Goal: Transaction & Acquisition: Purchase product/service

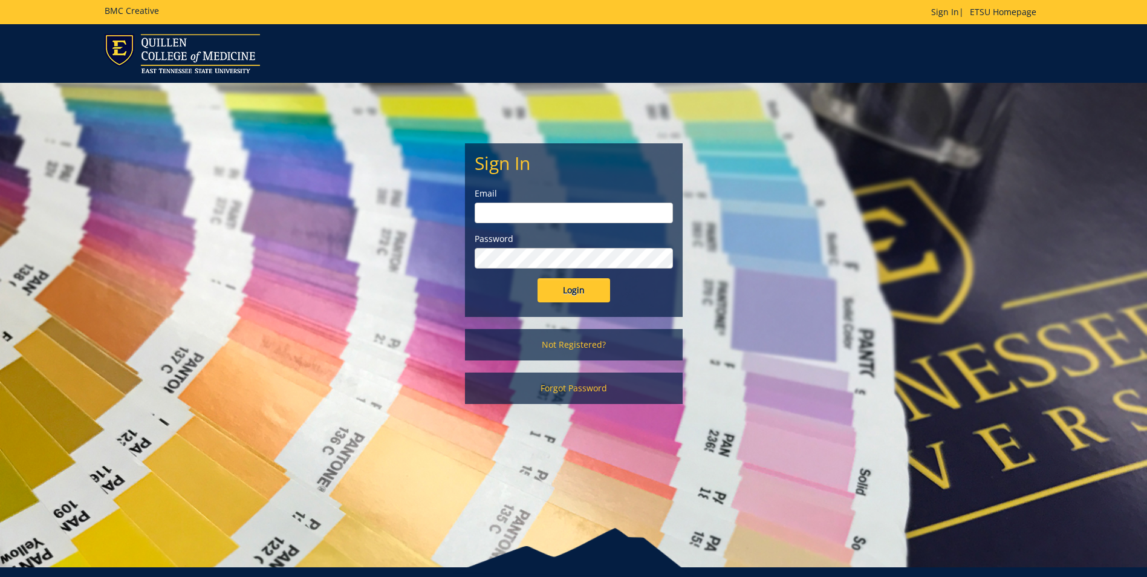
click at [551, 214] on input "email" at bounding box center [574, 213] width 198 height 21
type input "[EMAIL_ADDRESS][DOMAIN_NAME]"
click at [538, 278] on input "Login" at bounding box center [574, 290] width 73 height 24
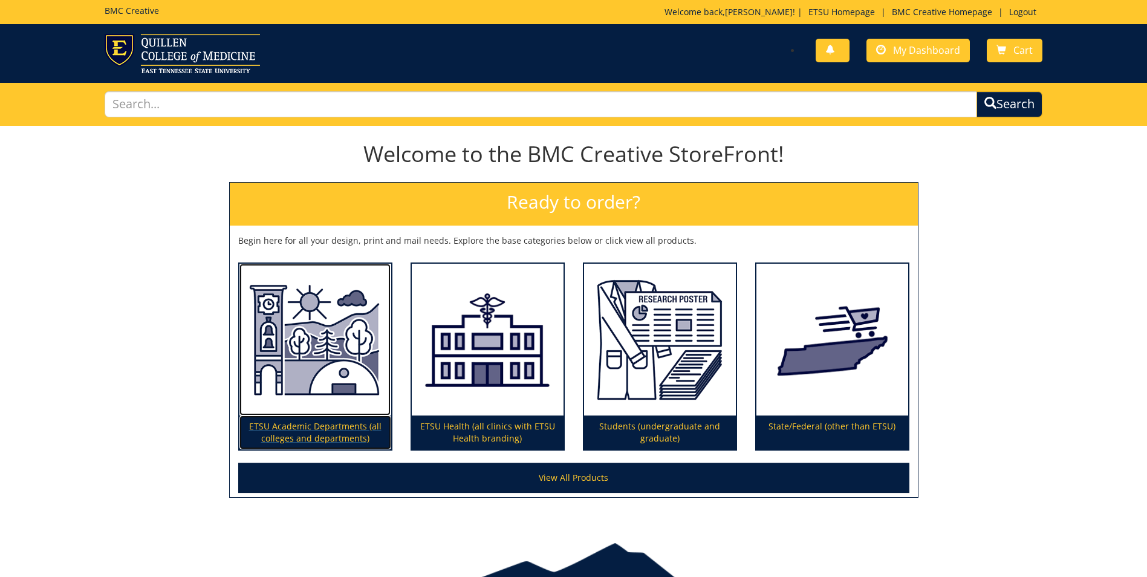
click at [326, 340] on img at bounding box center [315, 340] width 152 height 152
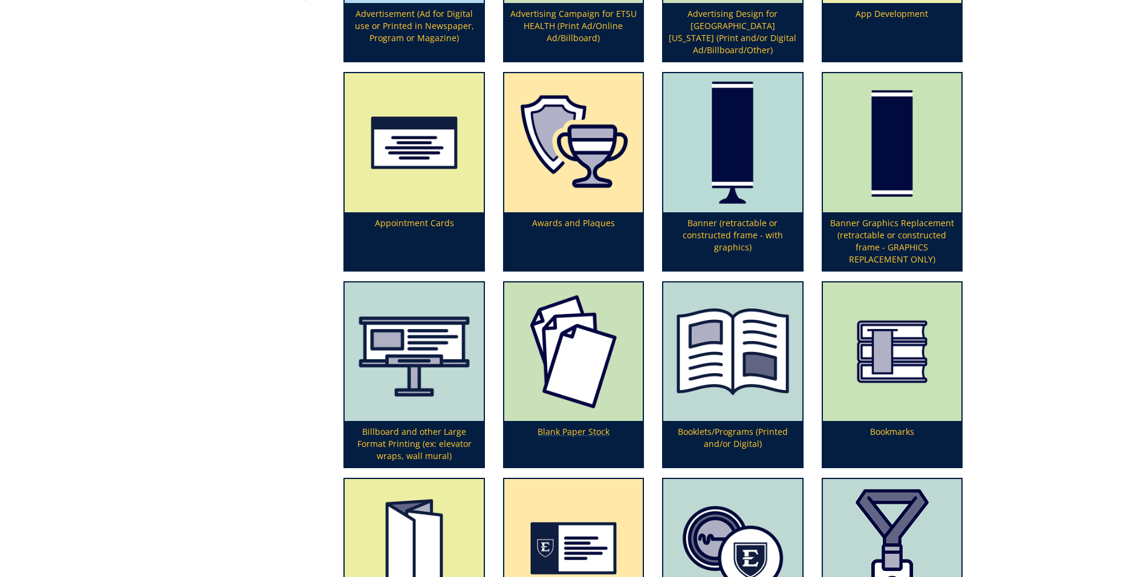
scroll to position [363, 0]
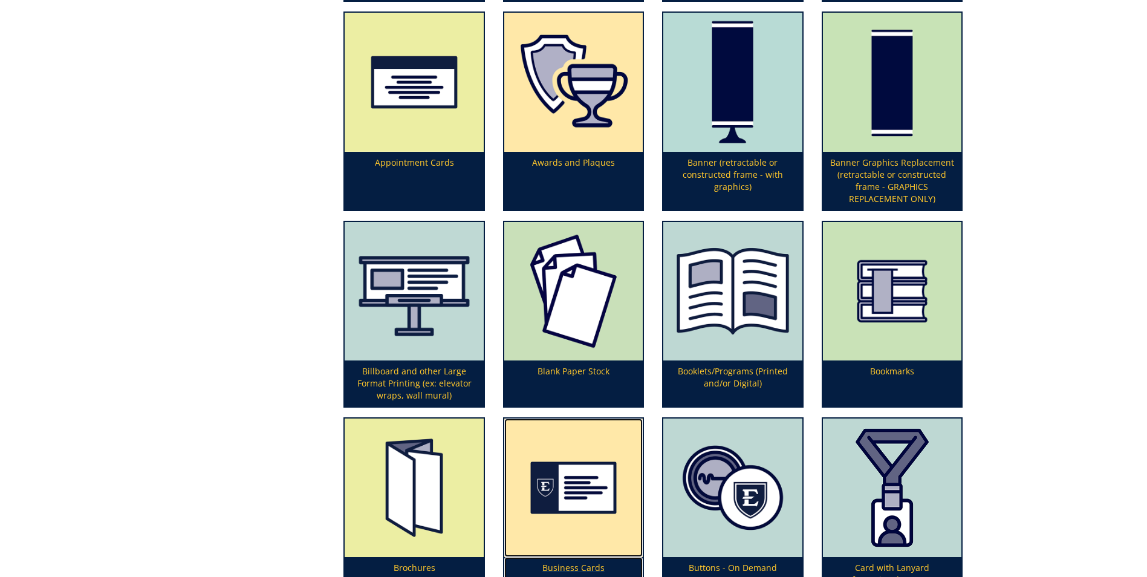
click at [561, 498] on img at bounding box center [573, 487] width 138 height 138
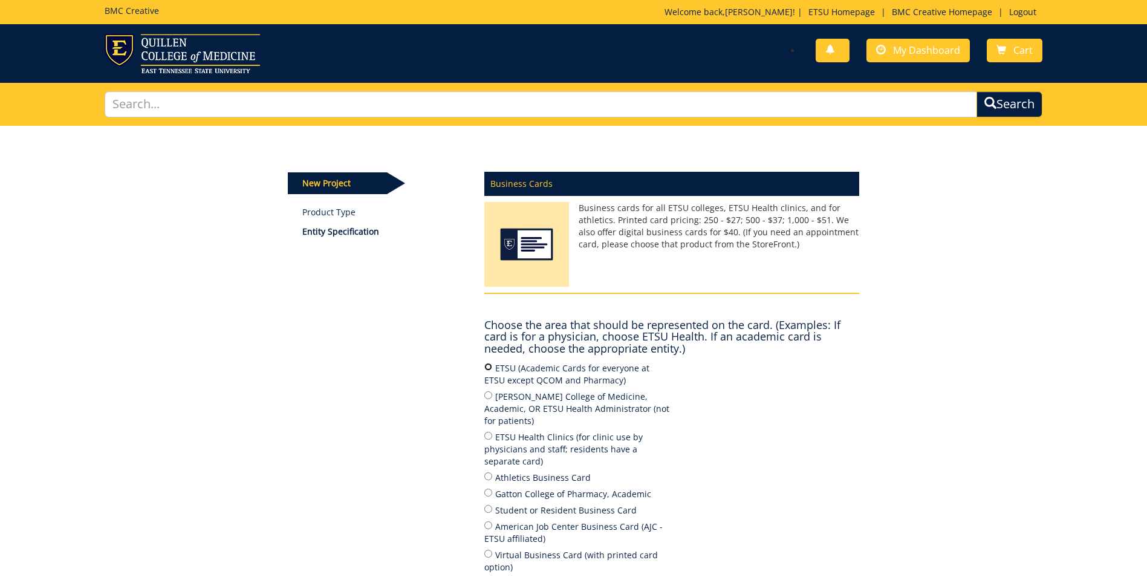
click at [489, 363] on input "ETSU (Academic Cards for everyone at ETSU except QCOM and Pharmacy)" at bounding box center [488, 367] width 8 height 8
radio input "true"
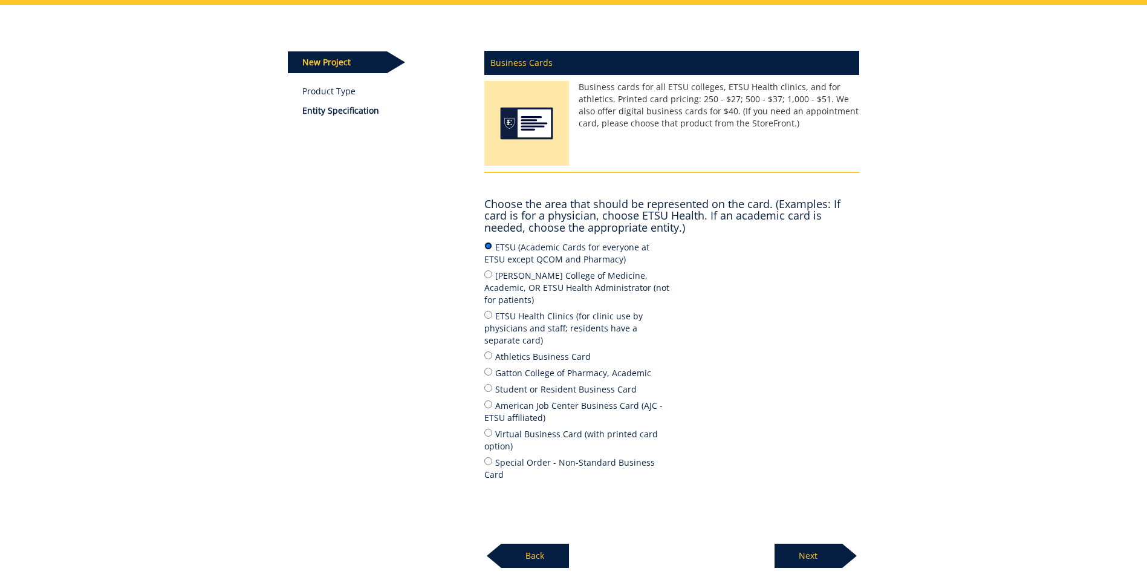
scroll to position [181, 0]
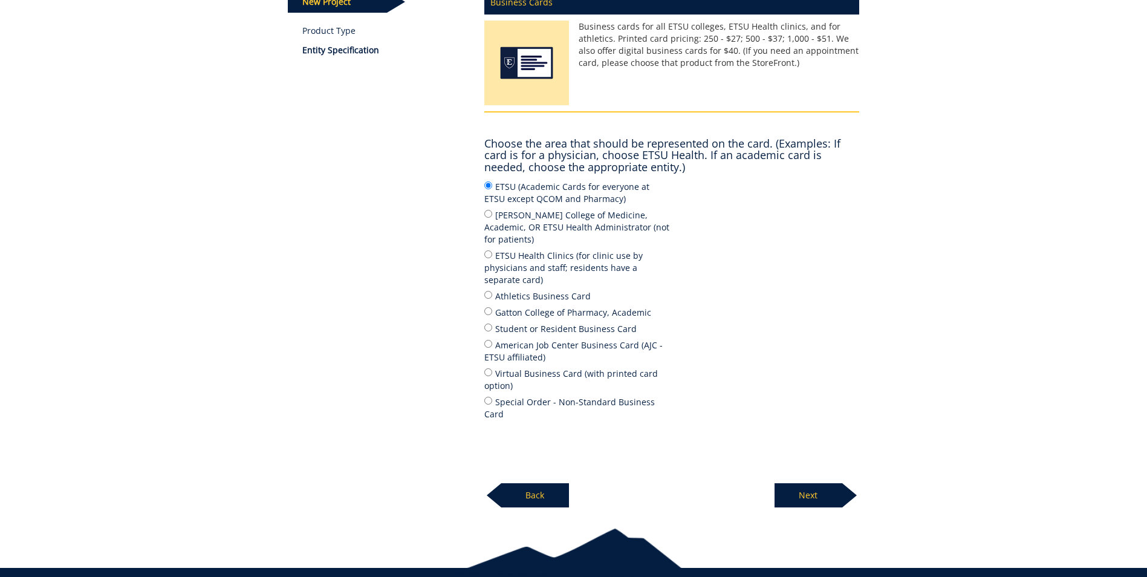
click at [802, 483] on p "Next" at bounding box center [809, 495] width 68 height 24
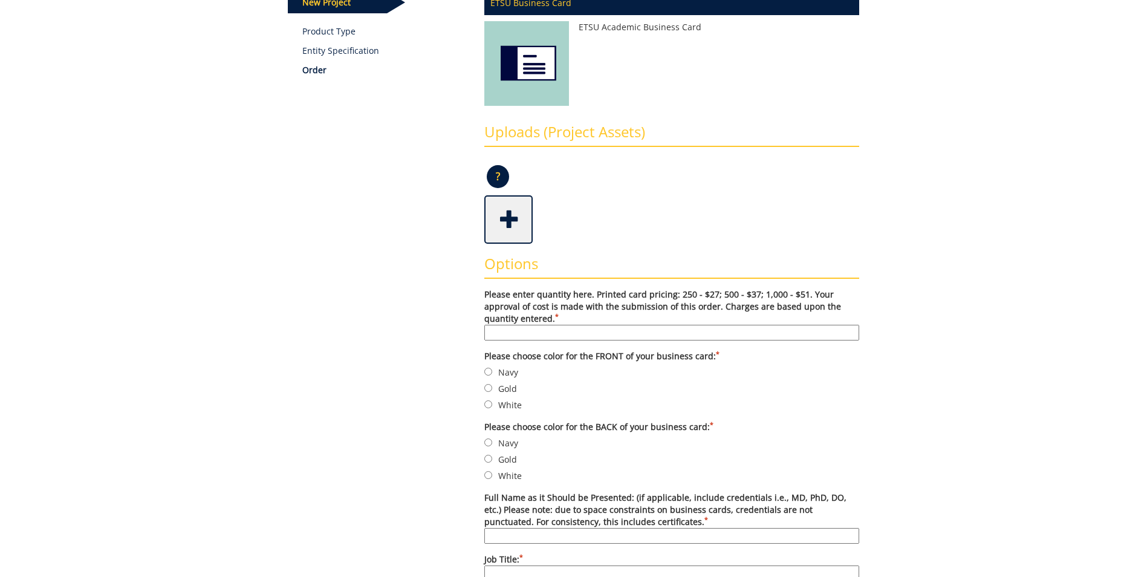
scroll to position [242, 0]
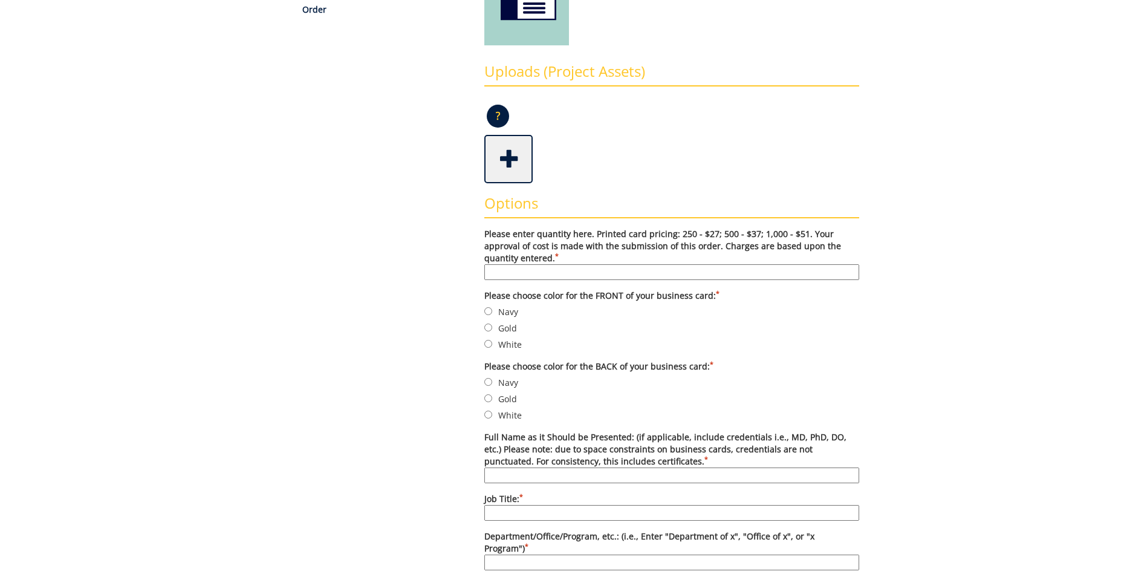
click at [587, 273] on input "Please enter quantity here. Printed card pricing: 250 - $27; 500 - $37; 1,000 -…" at bounding box center [671, 272] width 375 height 16
type input "500"
click at [488, 328] on input "Gold" at bounding box center [488, 328] width 8 height 8
radio input "true"
click at [486, 414] on input "White" at bounding box center [488, 415] width 8 height 8
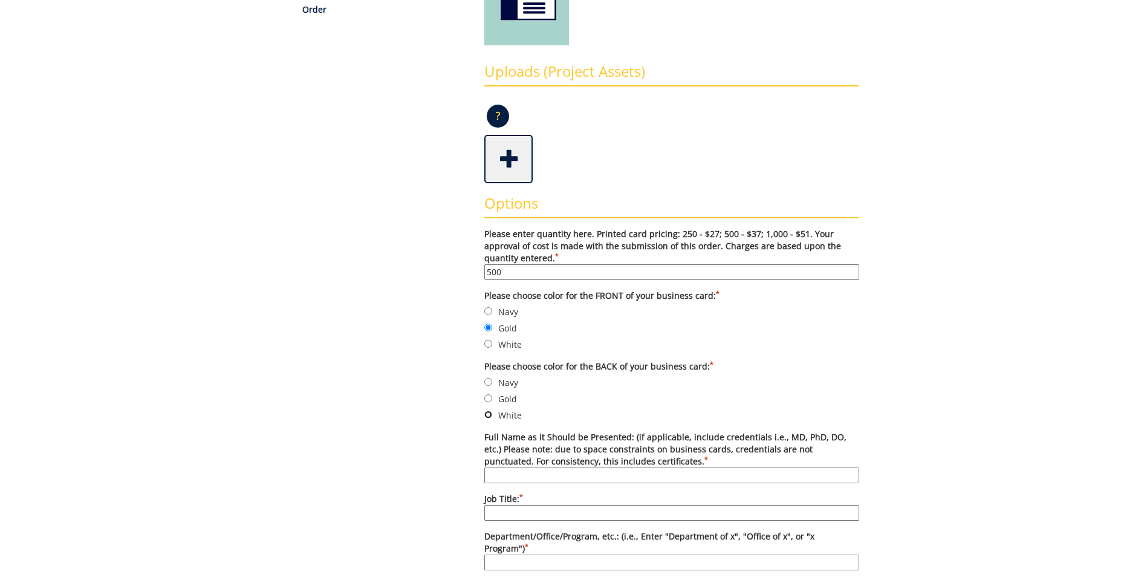
radio input "true"
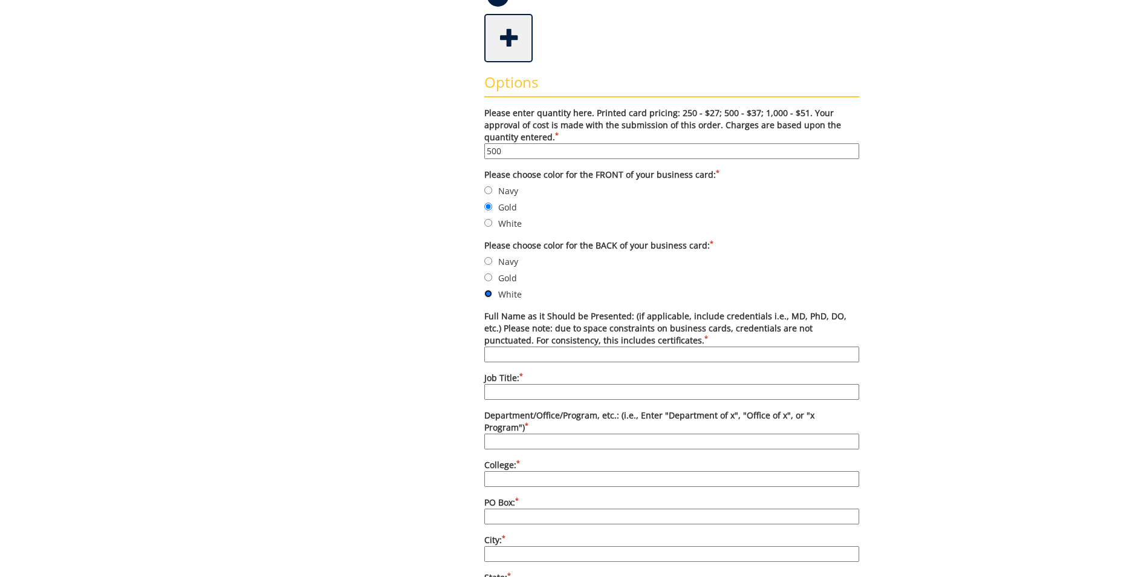
scroll to position [423, 0]
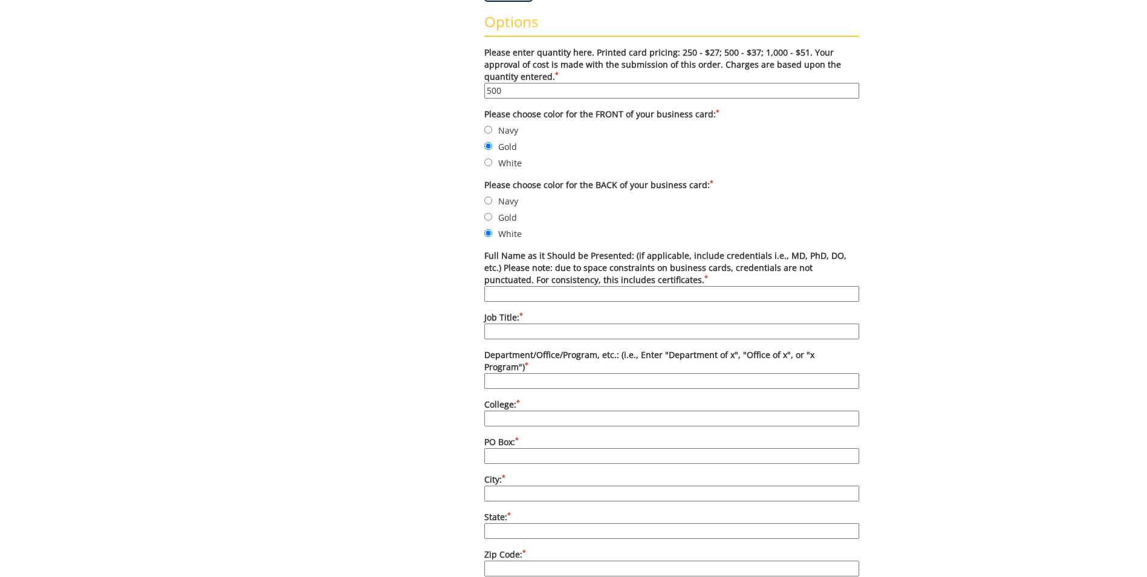
click at [567, 291] on input "Full Name as it Should be Presented: (if applicable, include credentials i.e., …" at bounding box center [671, 294] width 375 height 16
type input "Erin Messmer, Ed.D."
type input "Lead Student Success Specialist"
type input "Mary V. Jordan Center"
type input "Student Life & Enrollment"
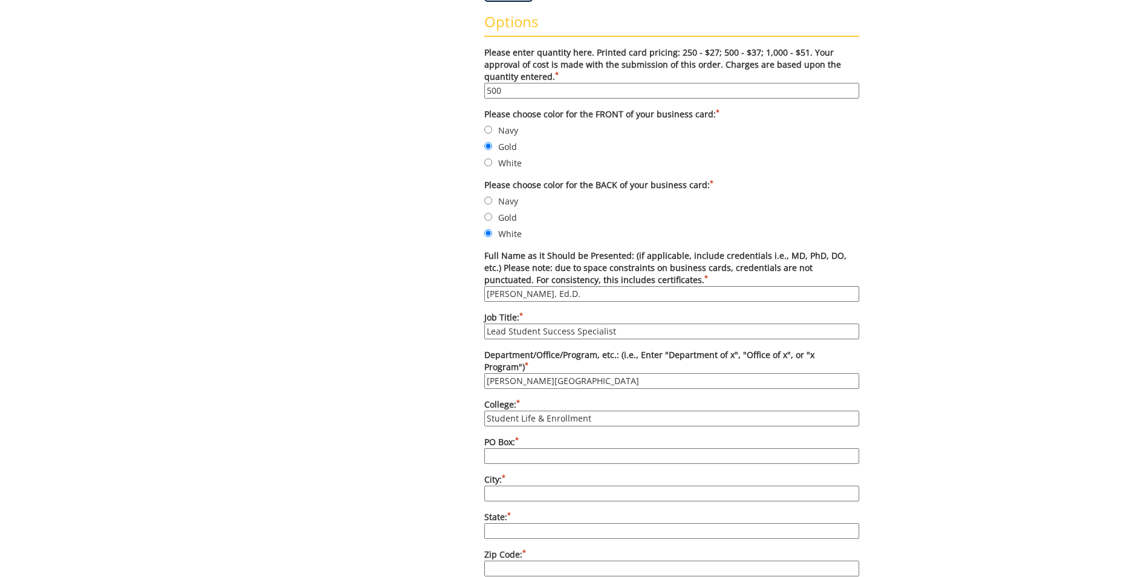
type input "70705"
type input "Johnson City"
type input "TN"
type input "37614"
type input "[PHONE_NUMBER]"
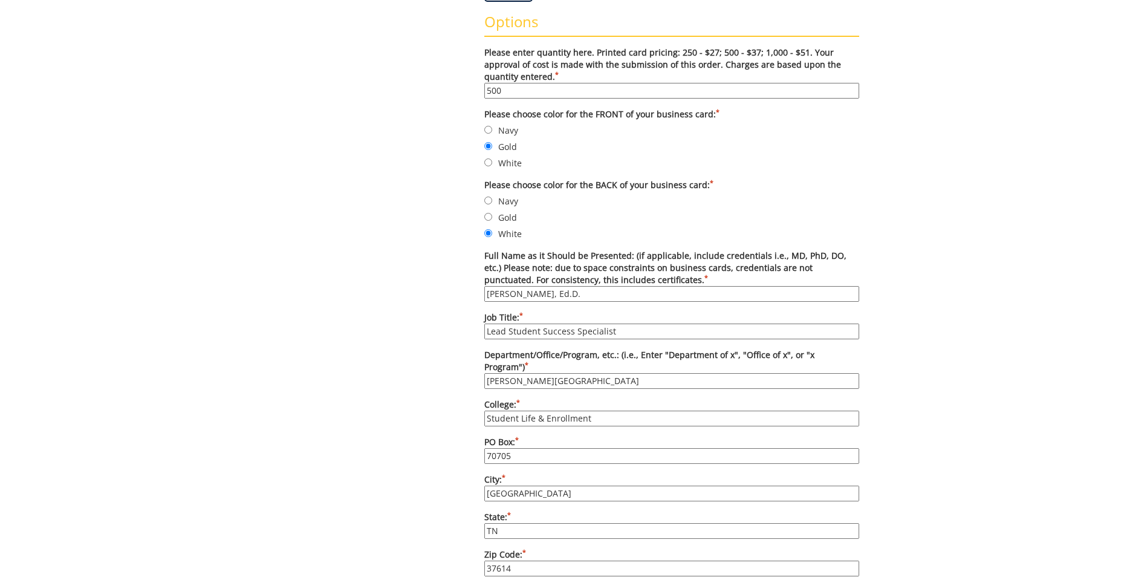
type input "N/A"
type input "[EMAIL_ADDRESS][DOMAIN_NAME]"
type input "[URL][DOMAIN_NAME]"
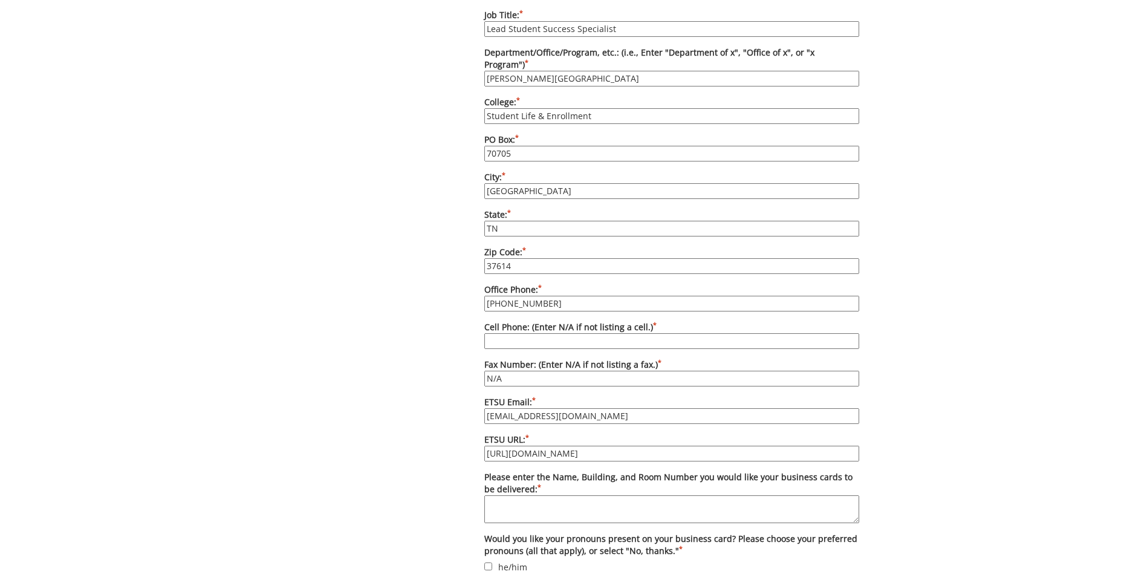
scroll to position [786, 0]
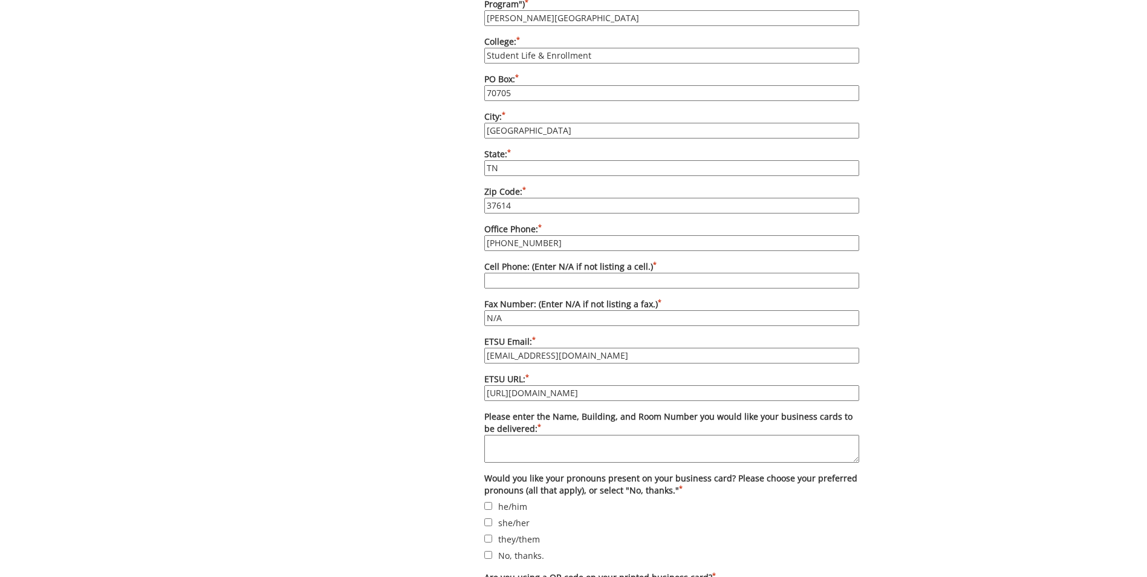
click at [535, 273] on input "Cell Phone: (Enter N/A if not listing a cell.) *" at bounding box center [671, 281] width 375 height 16
type input "N/A"
click at [529, 435] on textarea "Please enter the Name, Building, and Room Number you would like your business c…" at bounding box center [671, 449] width 375 height 28
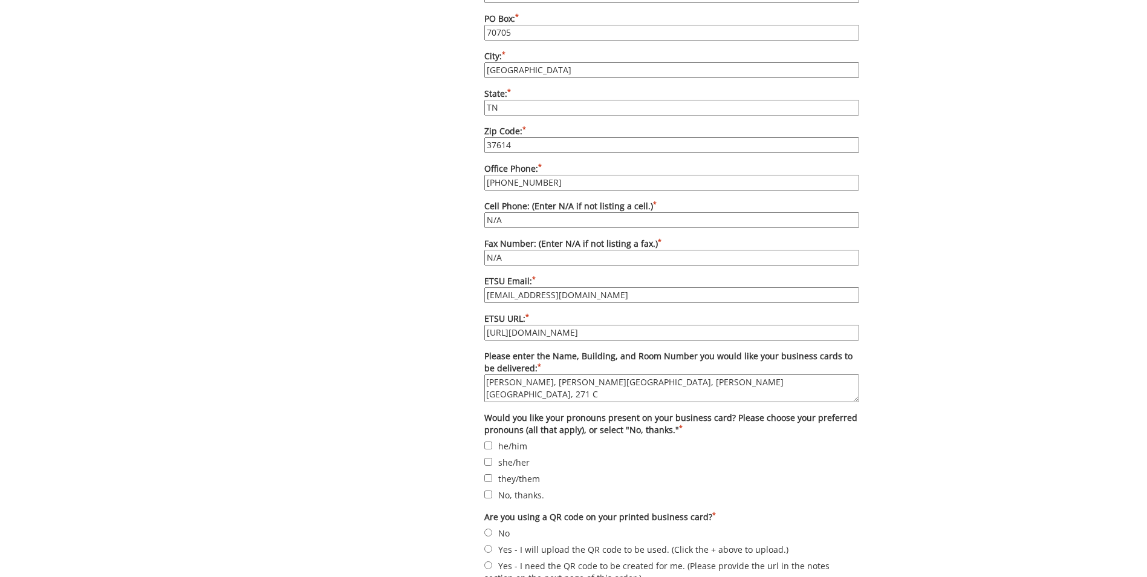
scroll to position [907, 0]
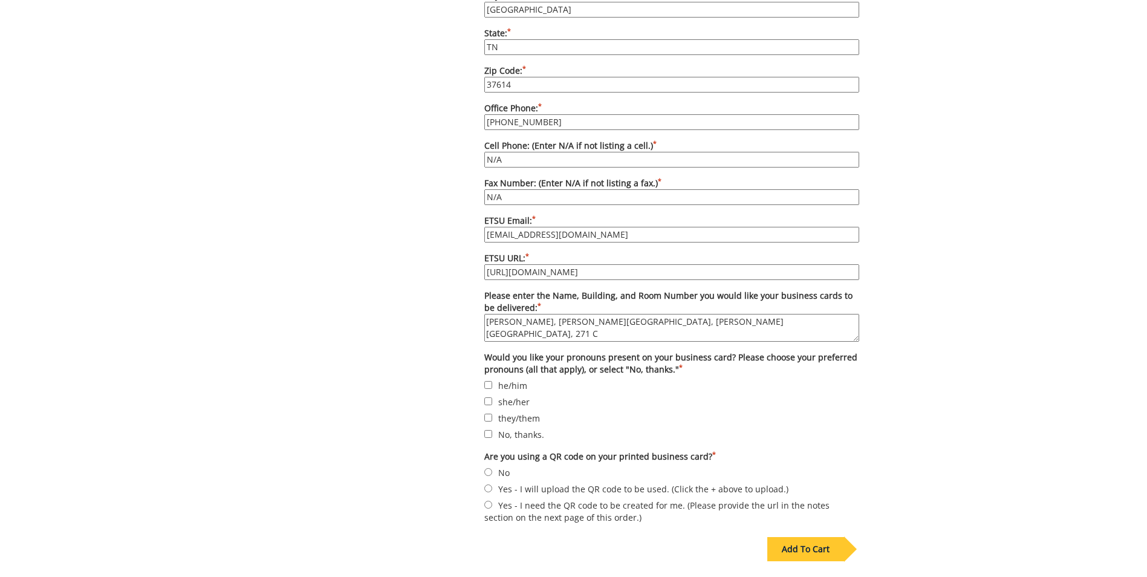
type textarea "[PERSON_NAME], [PERSON_NAME][GEOGRAPHIC_DATA], [PERSON_NAME][GEOGRAPHIC_DATA], …"
click at [490, 430] on input "No, thanks." at bounding box center [488, 434] width 8 height 8
checkbox input "true"
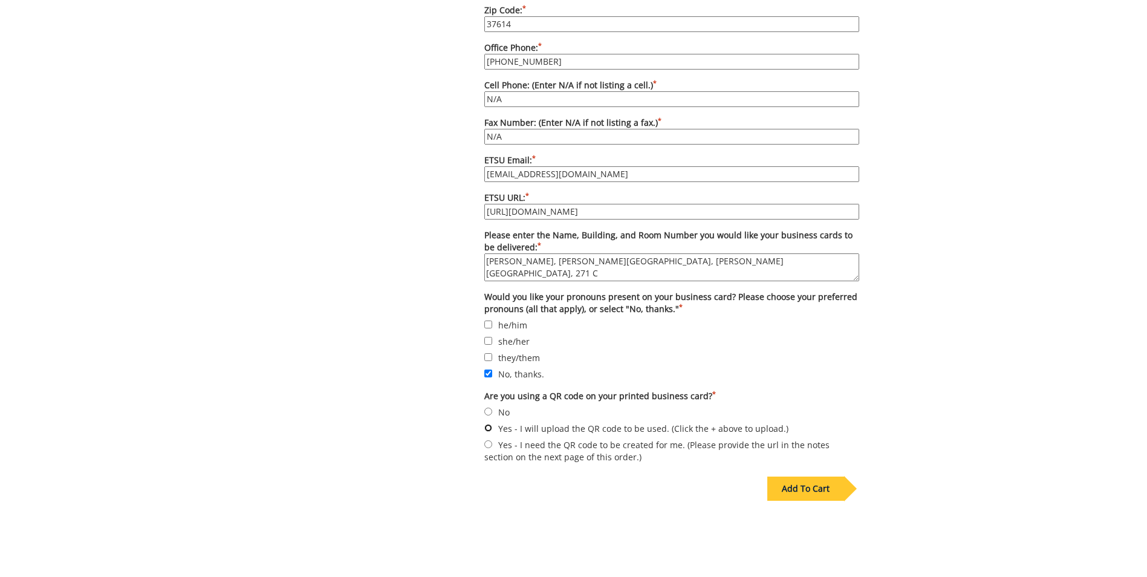
click at [486, 424] on input "Yes - I will upload the QR code to be used. (Click the + above to upload.)" at bounding box center [488, 428] width 8 height 8
radio input "true"
click at [489, 438] on label "Yes - I need the QR code to be created for me. (Please provide the url in the n…" at bounding box center [671, 450] width 375 height 25
click at [489, 440] on input "Yes - I need the QR code to be created for me. (Please provide the url in the n…" at bounding box center [488, 444] width 8 height 8
radio input "true"
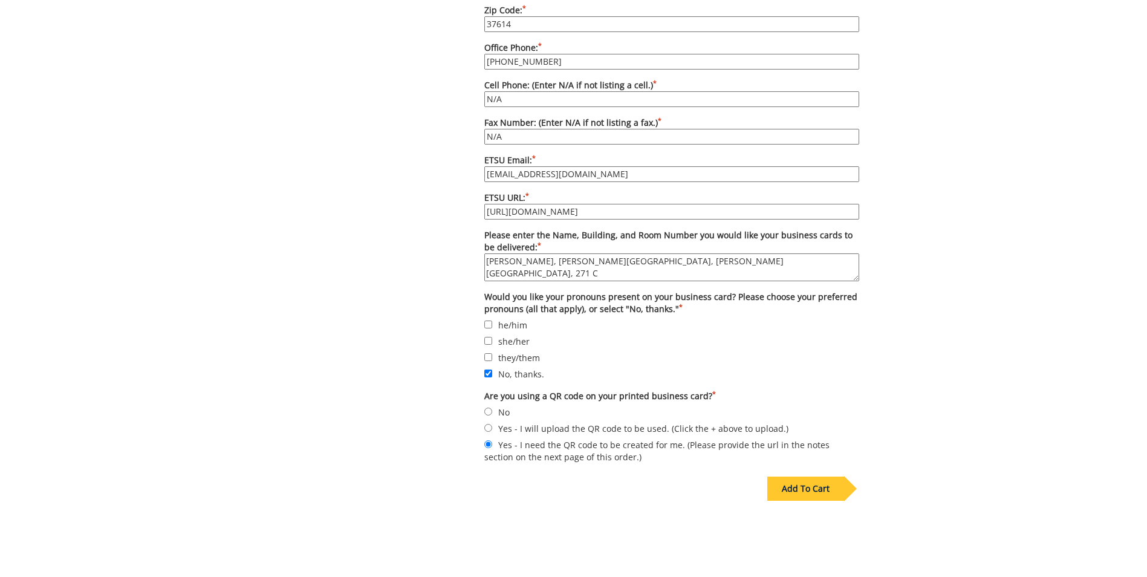
click at [824, 477] on div "Add To Cart" at bounding box center [805, 489] width 77 height 24
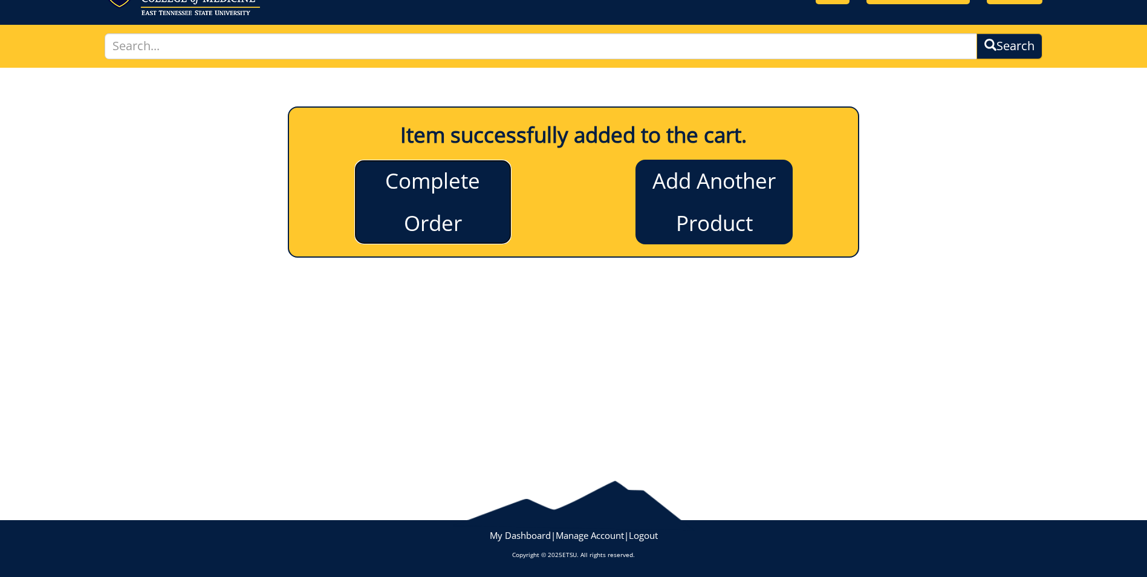
click at [402, 218] on link "Complete Order" at bounding box center [432, 202] width 157 height 85
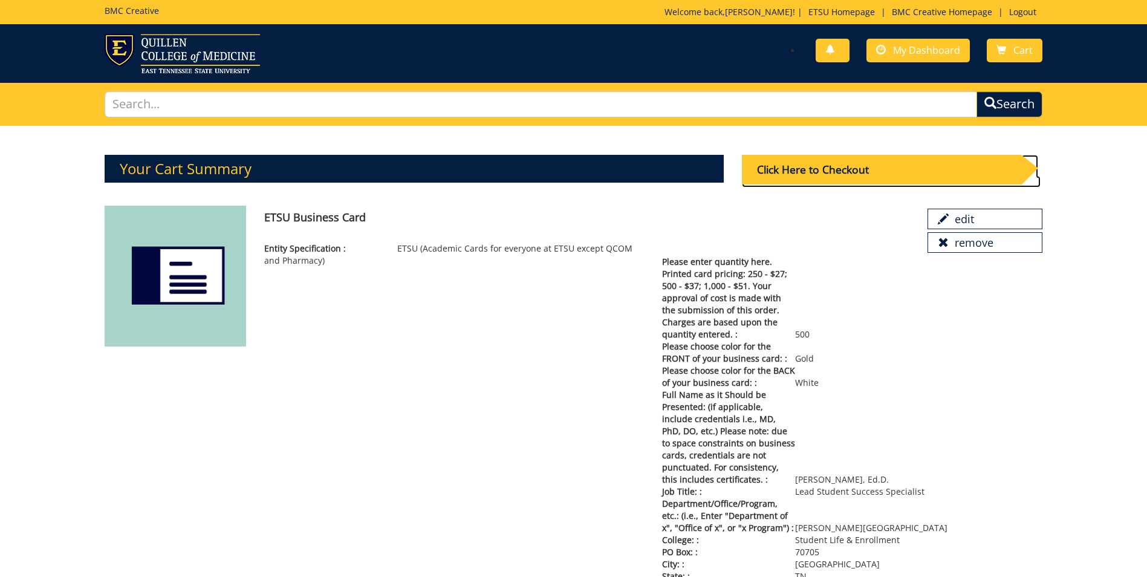
click at [868, 163] on div "Click Here to Checkout" at bounding box center [881, 170] width 279 height 30
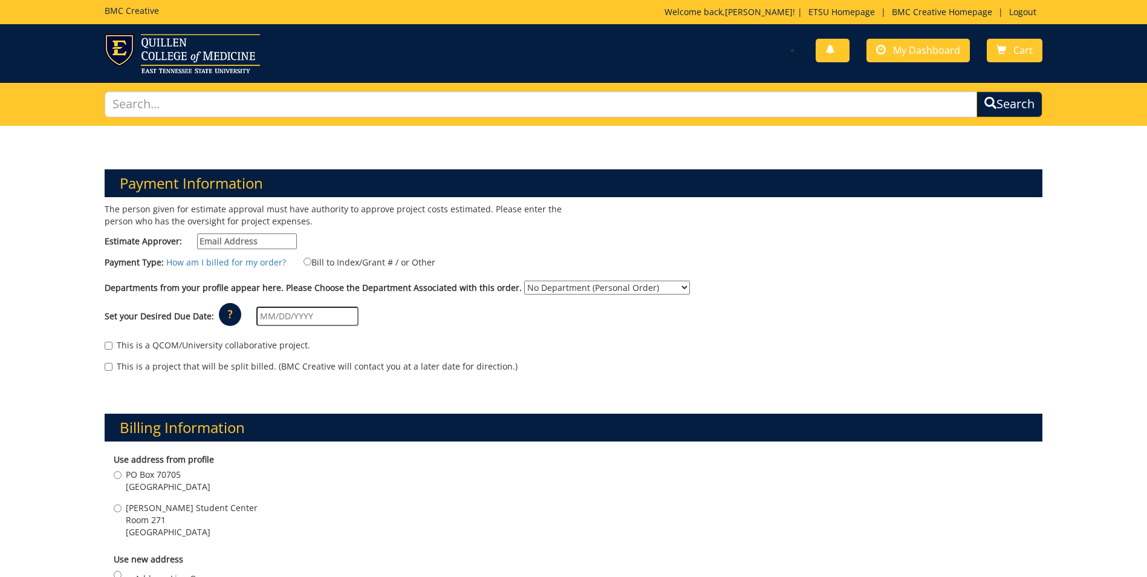
click at [241, 239] on input "Estimate Approver:" at bounding box center [247, 241] width 100 height 16
type input "maturo@etsu.edu"
click at [304, 261] on input "Bill to Index/Grant # / or Other" at bounding box center [308, 262] width 8 height 8
radio input "true"
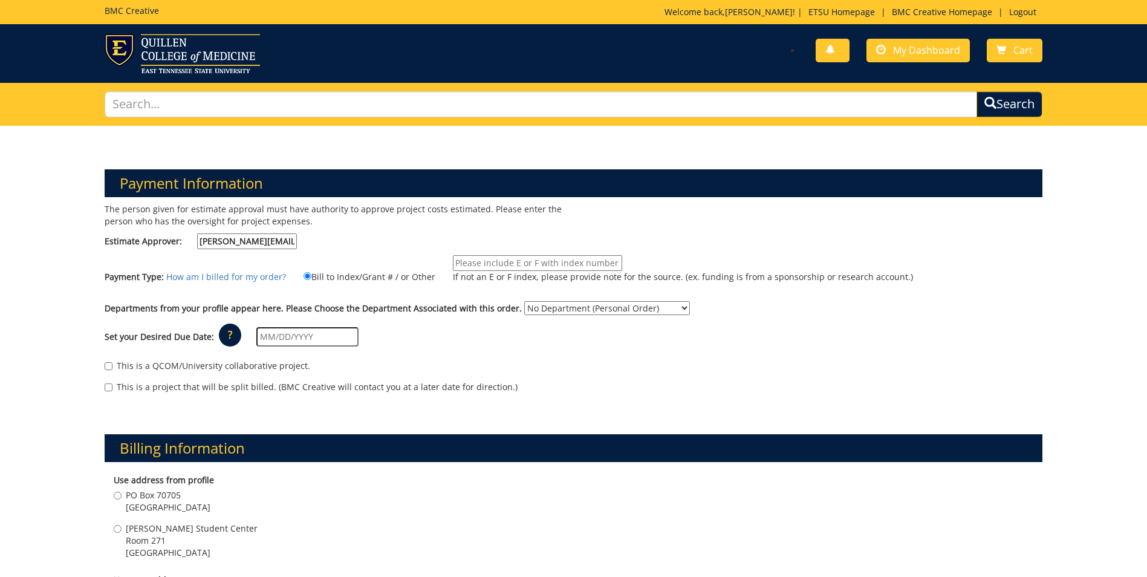
click at [482, 262] on input "If not an E or F index, please provide note for the source. (ex. funding is fro…" at bounding box center [537, 263] width 169 height 16
paste input "Voyager account 10-14100-100000-100-74110-400-999-999-999"
type input "Voyager account 10-14100-100000-100-74110-400-999-999-999"
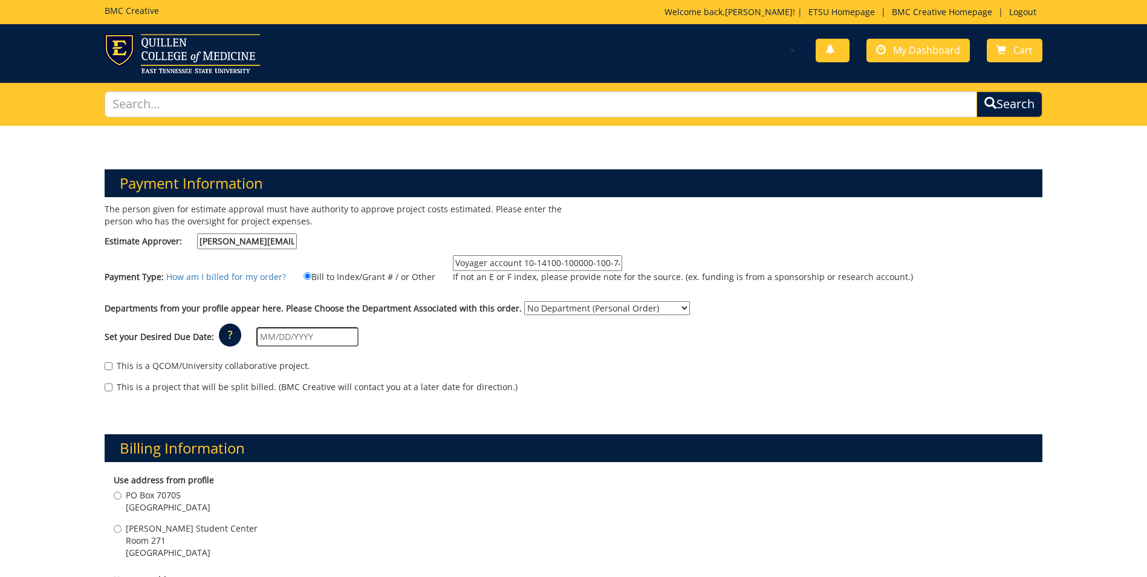
click at [616, 306] on select "No Department (Personal Order) Mary V. Jordan Center" at bounding box center [607, 308] width 166 height 14
select select "289"
click at [524, 301] on select "No Department (Personal Order) Mary V. Jordan Center" at bounding box center [607, 308] width 166 height 14
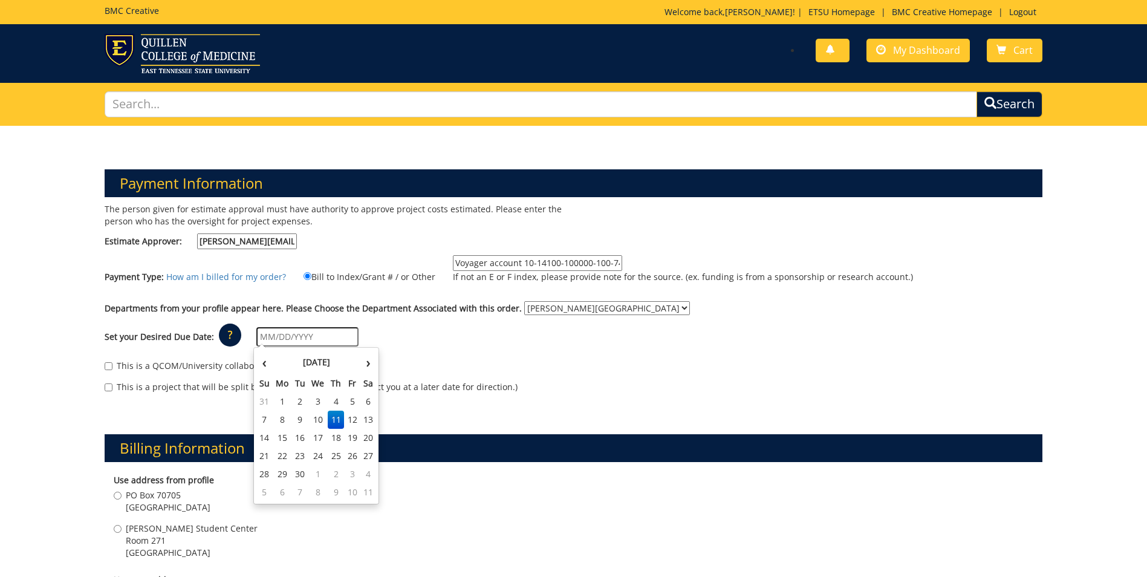
click at [274, 334] on input "text" at bounding box center [307, 336] width 102 height 19
click at [318, 441] on td "17" at bounding box center [317, 438] width 19 height 18
type input "09/17/2025"
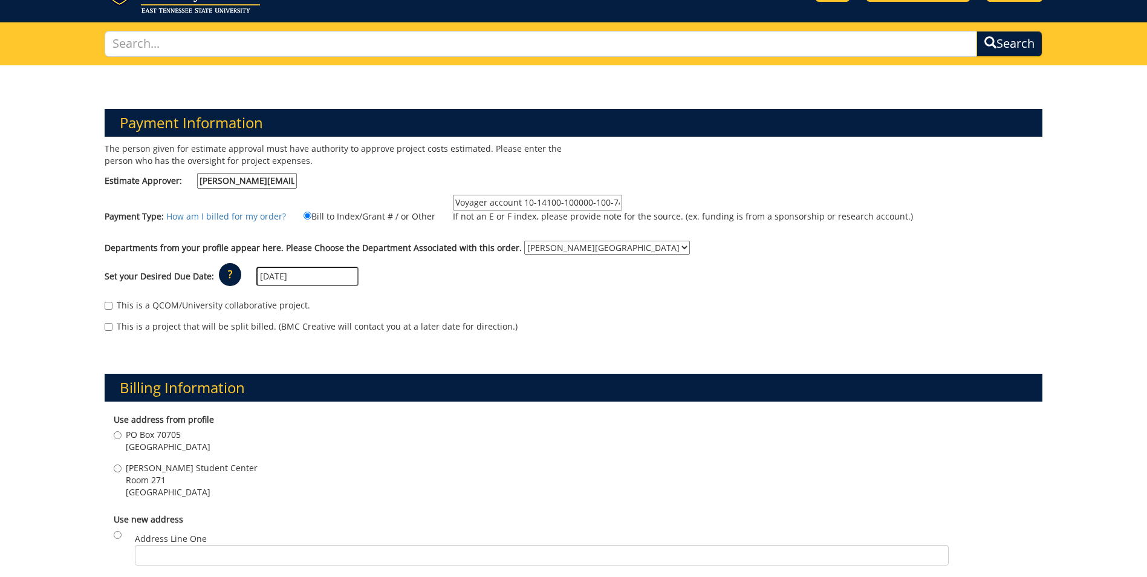
scroll to position [121, 0]
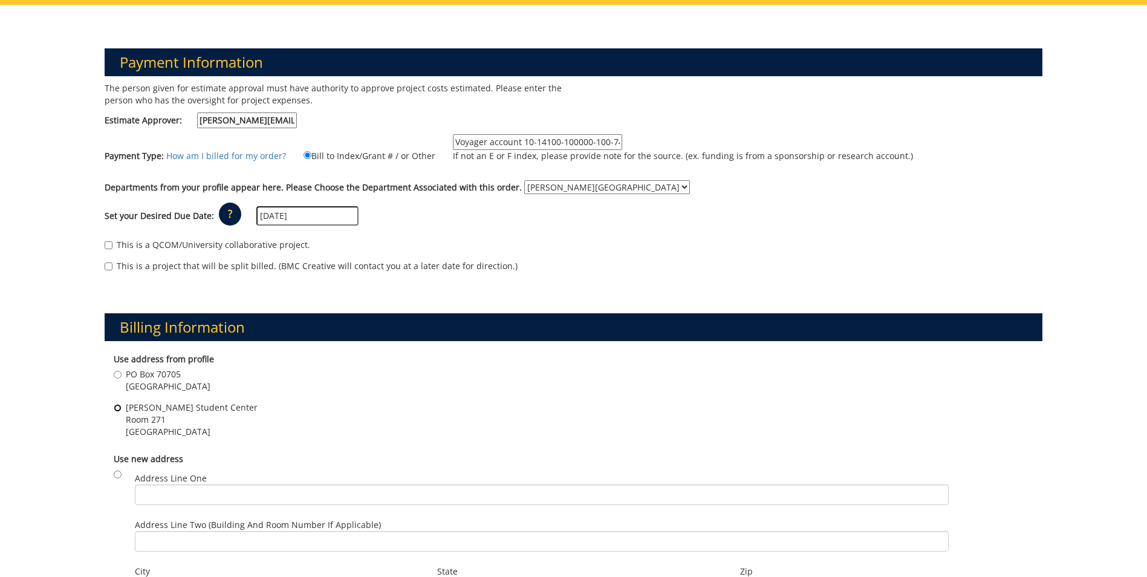
click at [119, 409] on input "DP Culp Student Center Room 271 Johnson City , TN 37614" at bounding box center [118, 408] width 8 height 8
radio input "true"
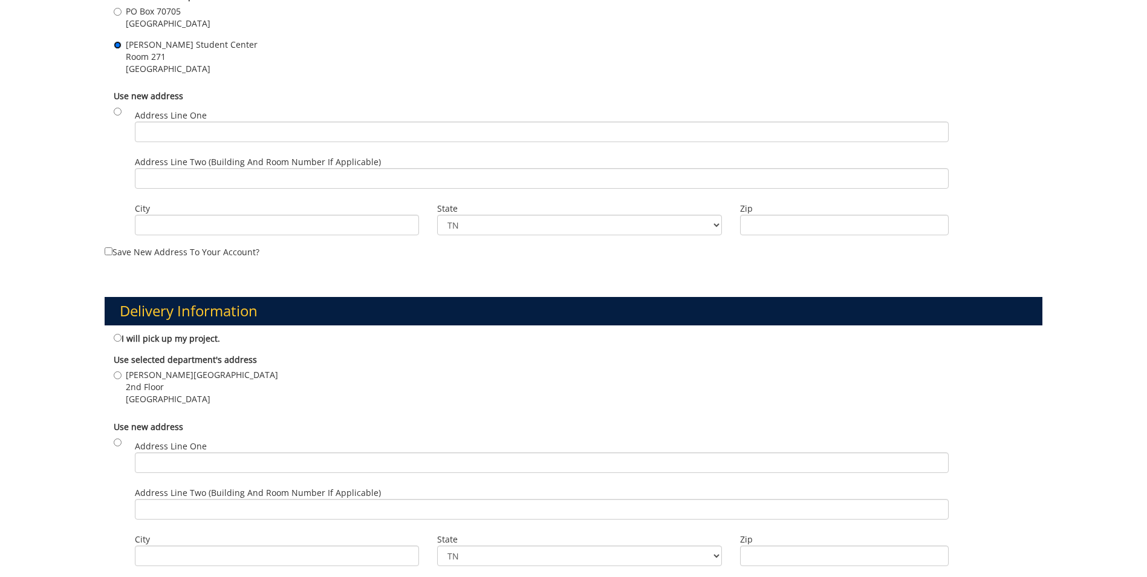
scroll to position [544, 0]
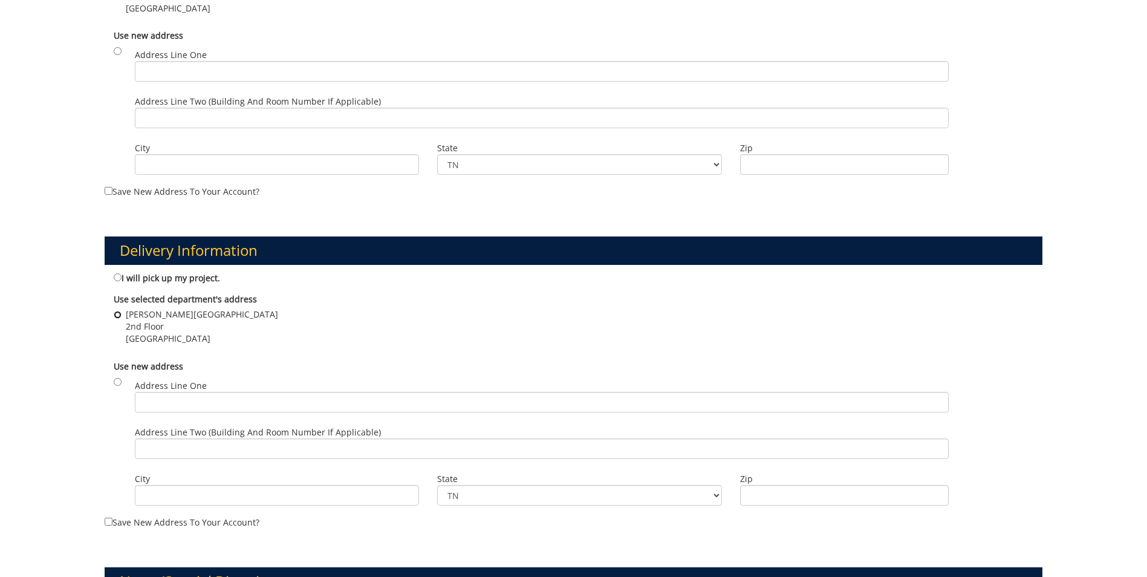
click at [119, 316] on input "D.P. Culp Student Center 2nd Floor Johnson City , TN 37601" at bounding box center [118, 315] width 8 height 8
radio input "true"
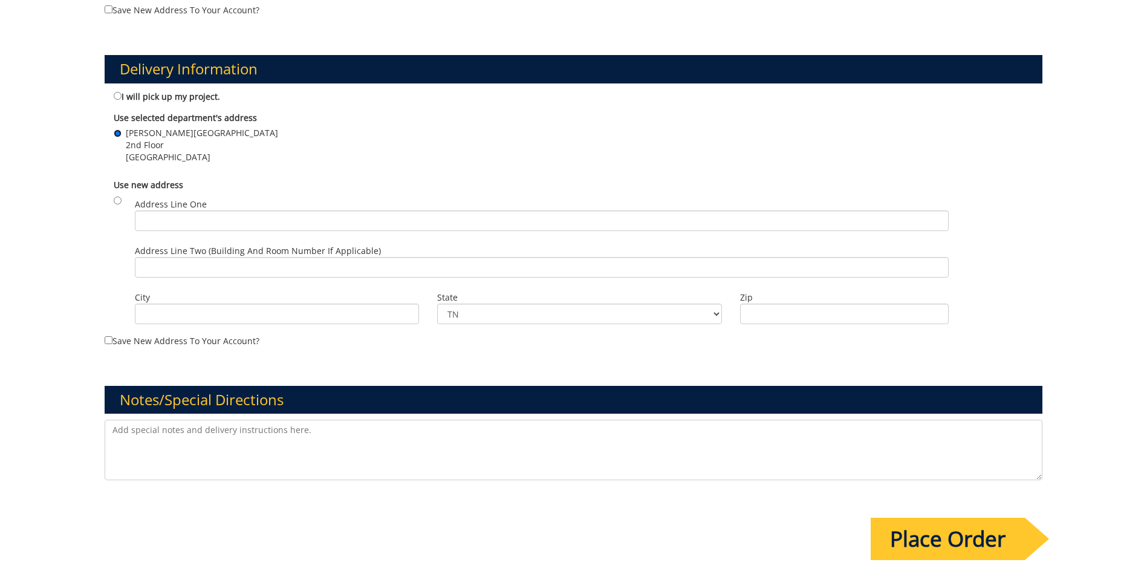
scroll to position [786, 0]
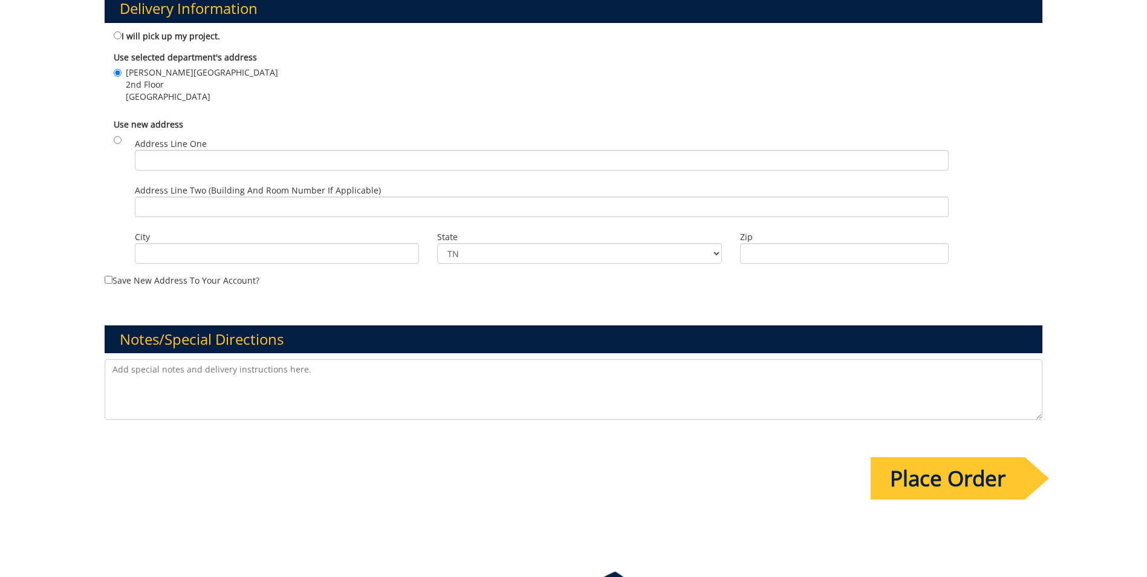
click at [262, 389] on textarea at bounding box center [574, 389] width 938 height 60
paste textarea "https://etsu.campus.eab.com/pal/vURXzNdnOs"
type textarea "https://etsu.campus.eab.com/pal/vURXzNdnOs"
click at [967, 484] on input "Place Order" at bounding box center [948, 478] width 154 height 42
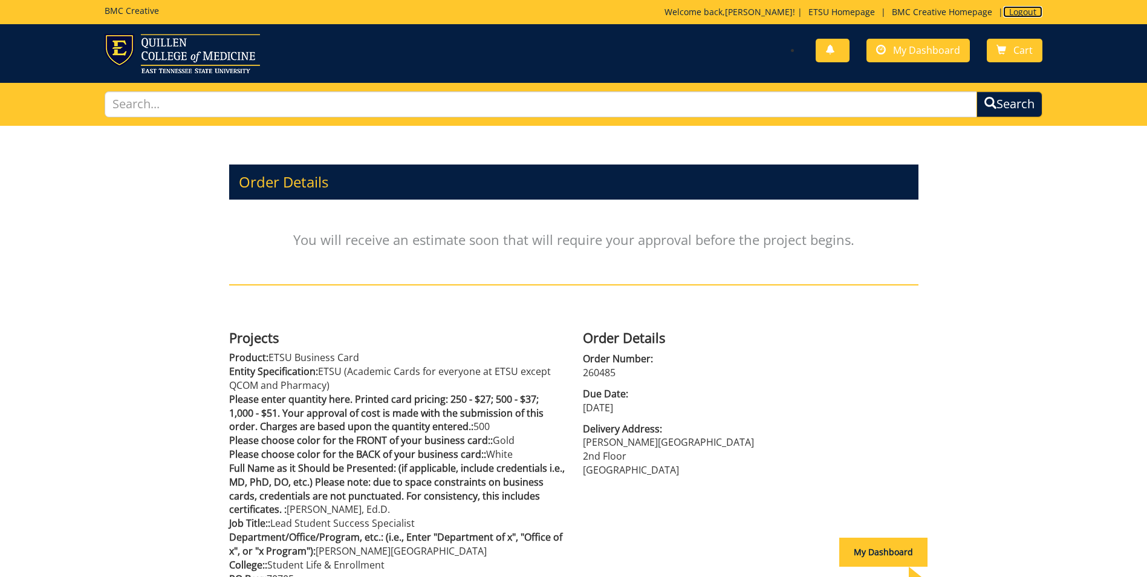
click at [1025, 10] on link "Logout" at bounding box center [1022, 11] width 39 height 11
